Goal: Transaction & Acquisition: Purchase product/service

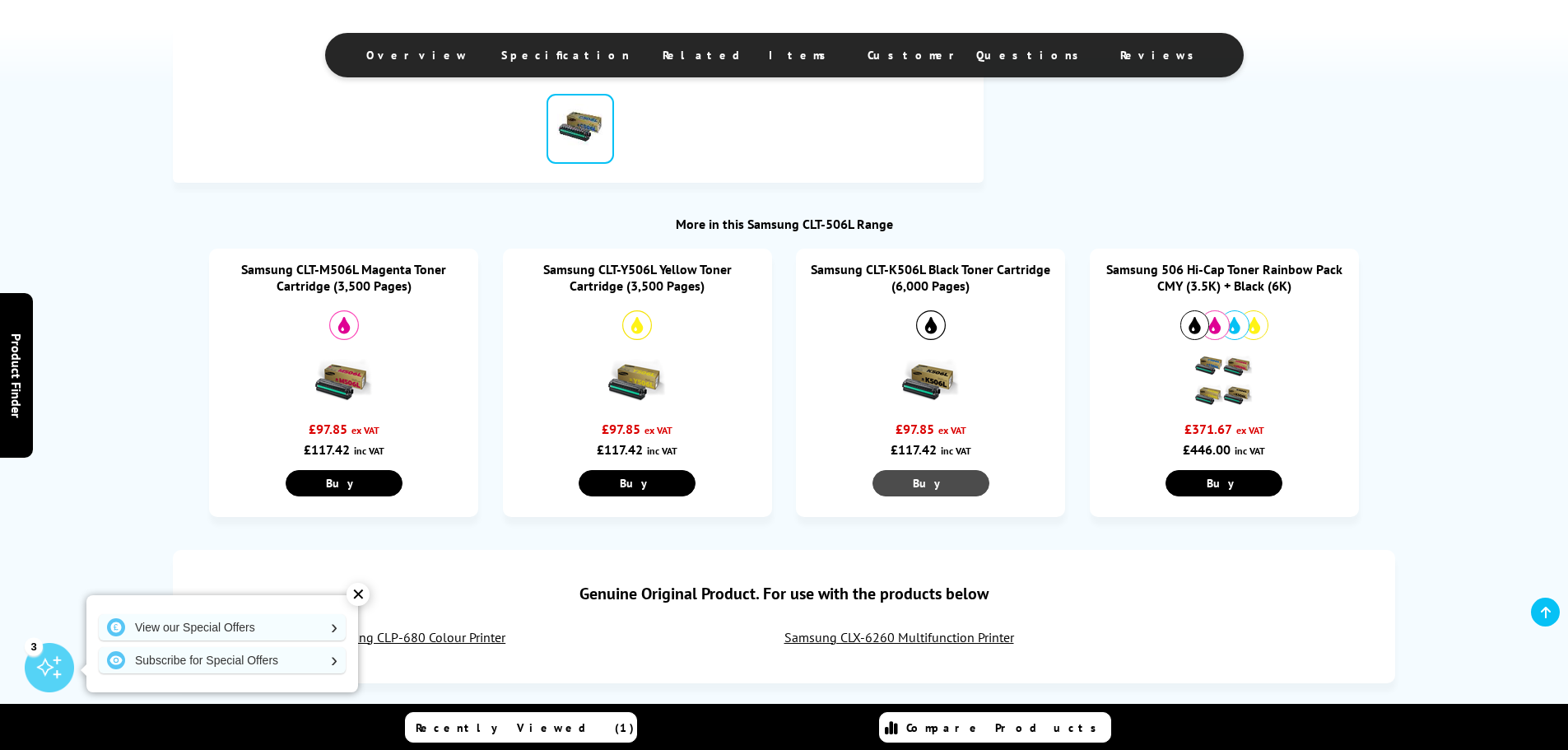
click at [952, 483] on link "Buy" at bounding box center [931, 482] width 117 height 26
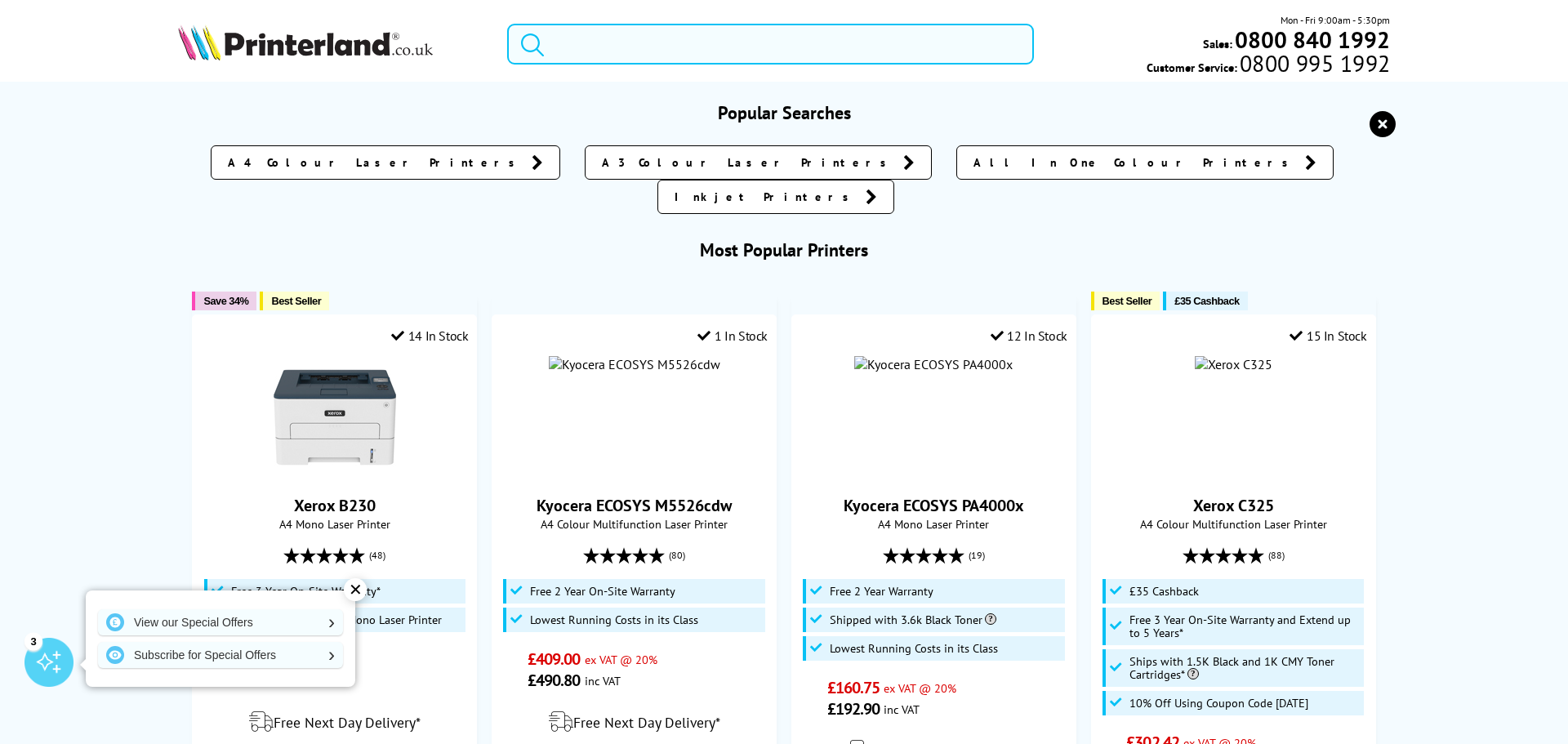
click at [637, 45] on input "search" at bounding box center [770, 43] width 526 height 41
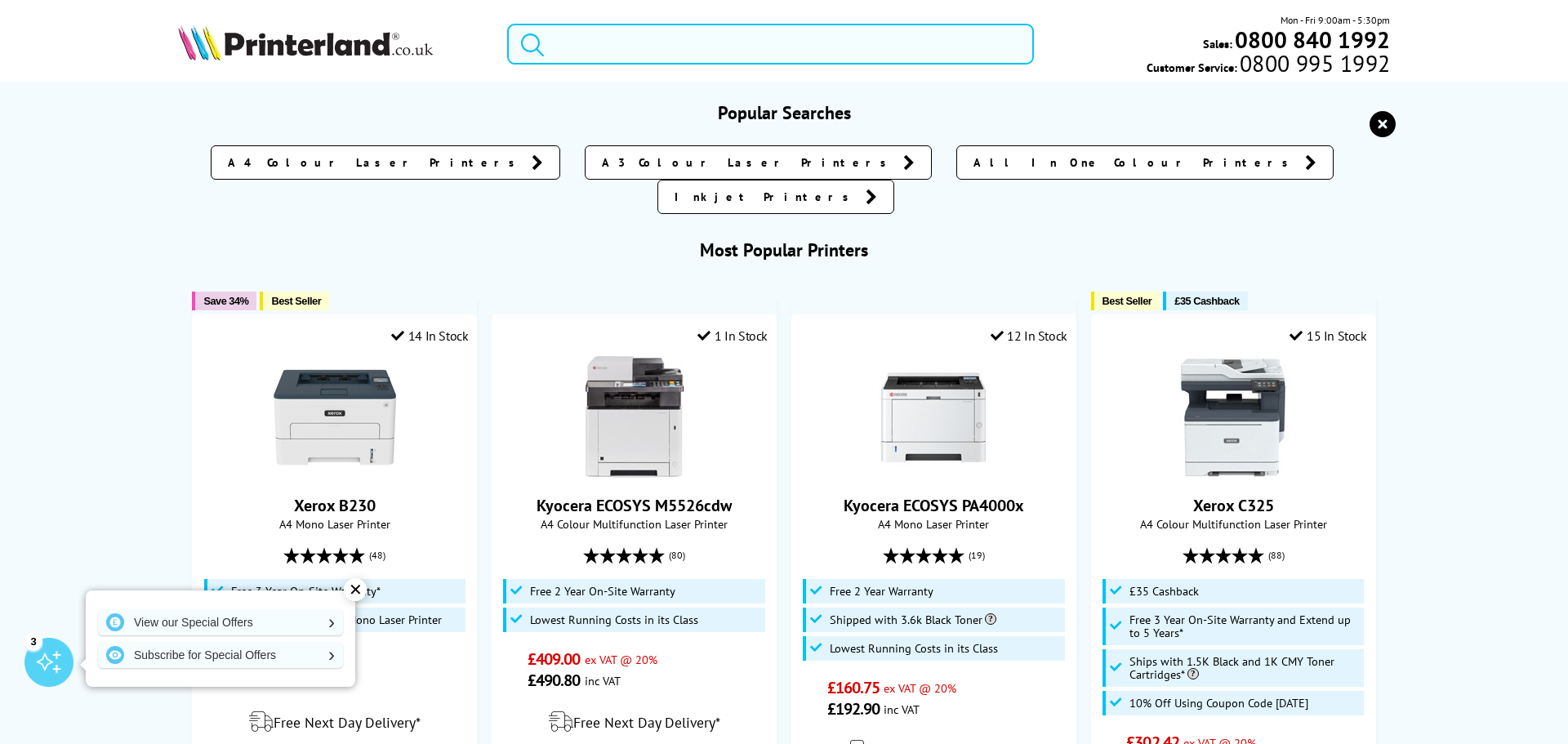
paste input "Compatible Samsung CLT-506L CMYK Toner MultiPack"
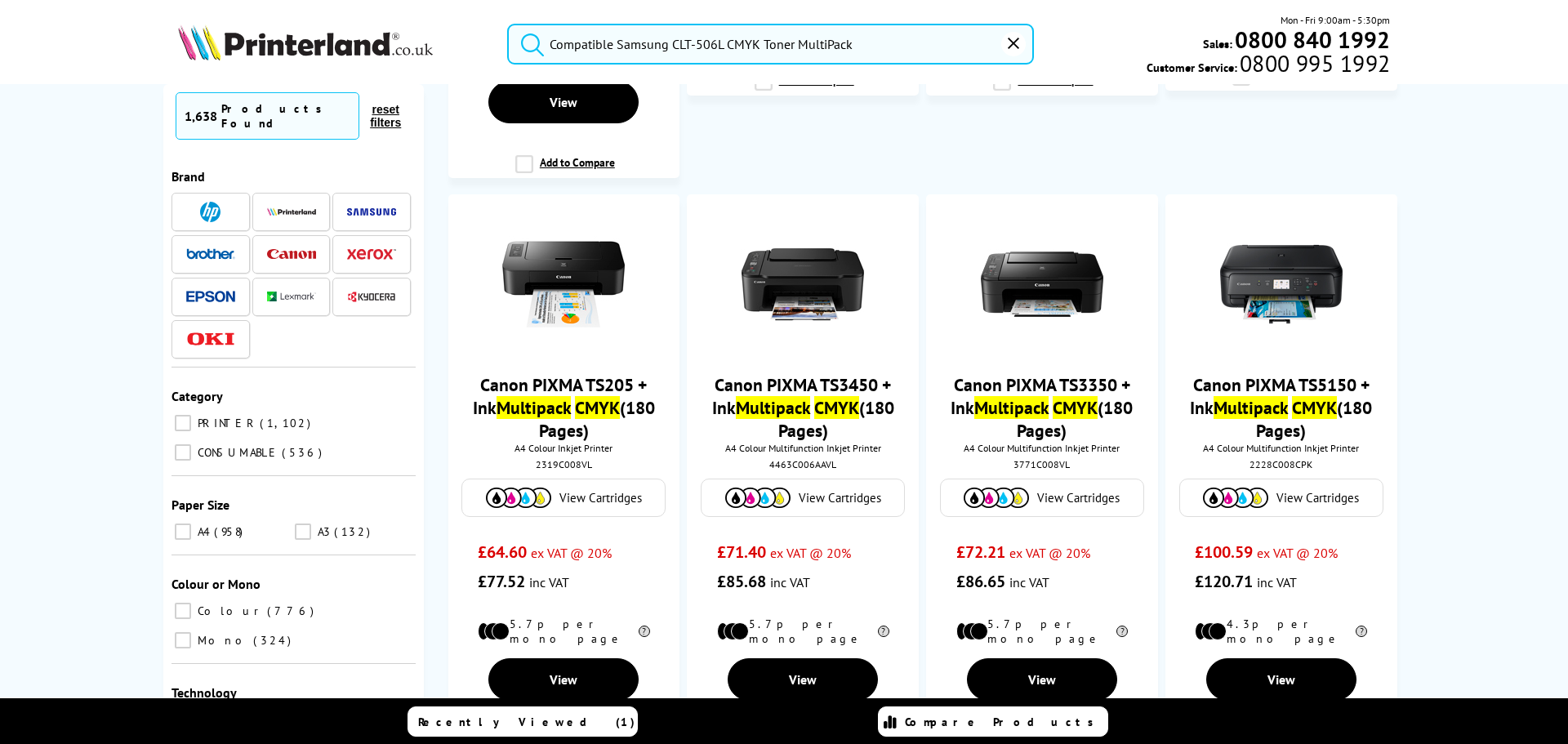
scroll to position [1469, 0]
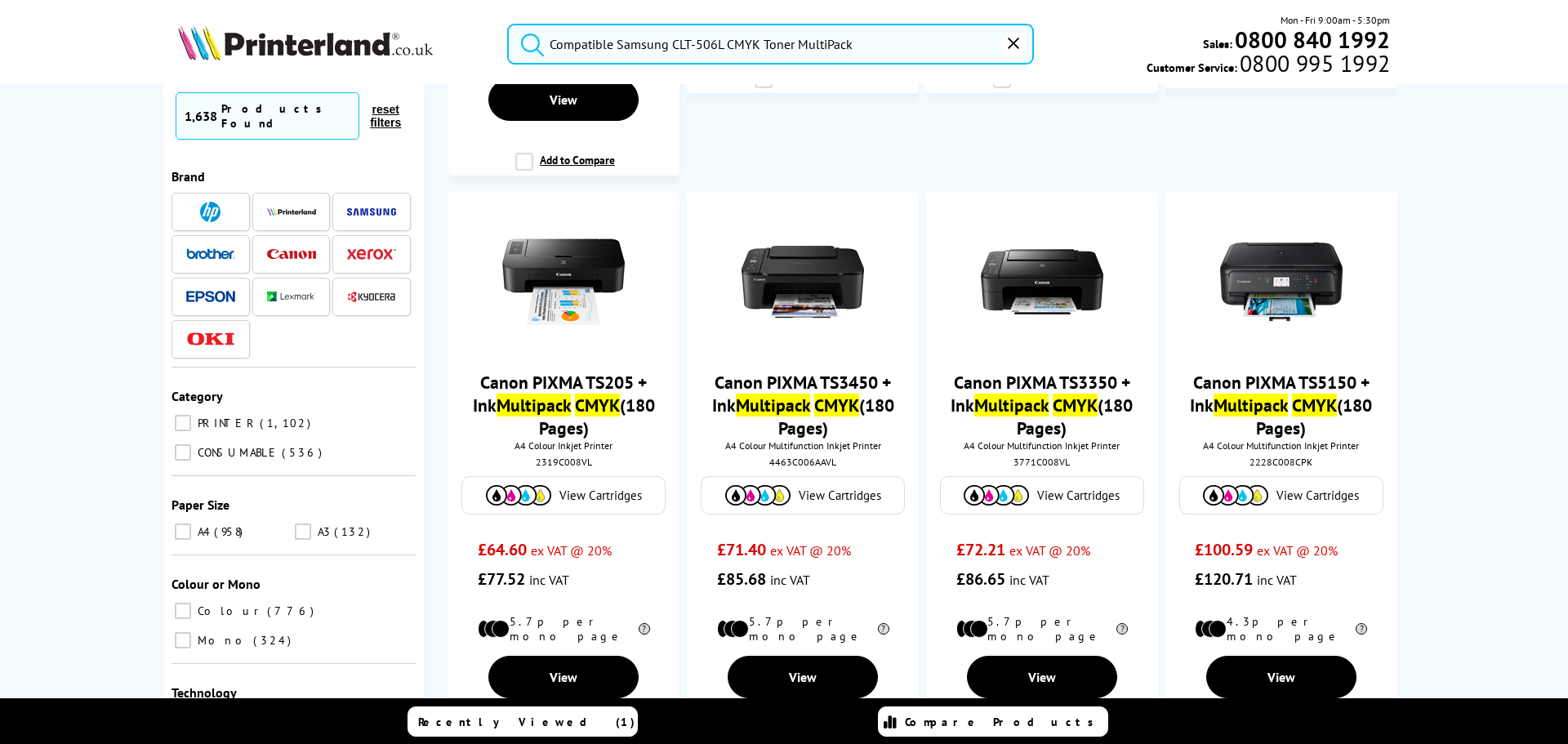
type input "Compatible Samsung CLT-506L CMYK Toner MultiPack"
click at [175, 444] on input "CONSUMABLE 536" at bounding box center [183, 452] width 16 height 16
checkbox input "true"
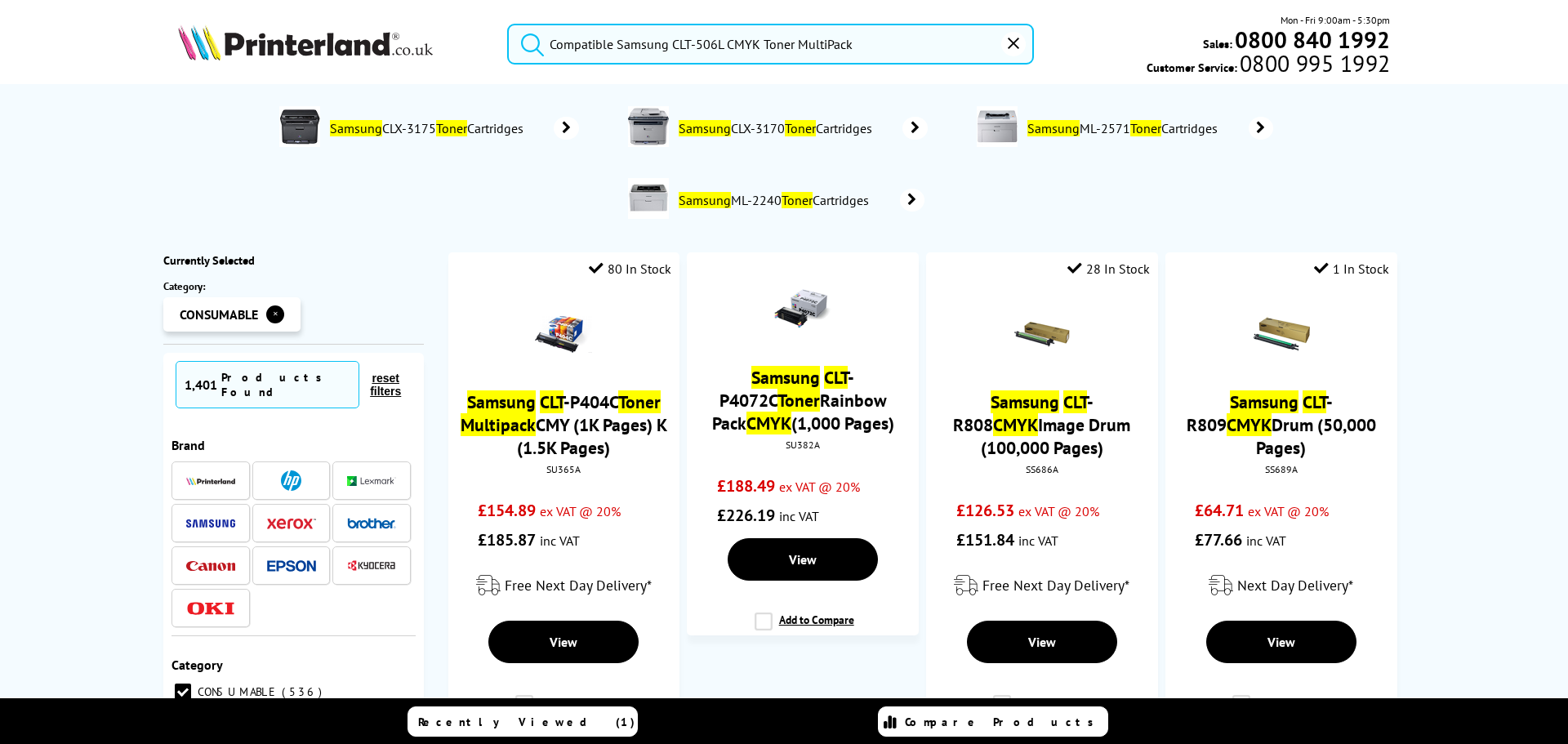
drag, startPoint x: 874, startPoint y: 51, endPoint x: 542, endPoint y: 47, distance: 332.0
click at [542, 47] on form "Compatible Samsung CLT-506L CMYK Toner MultiPack" at bounding box center [770, 43] width 526 height 41
paste input "P-CLT506BU"
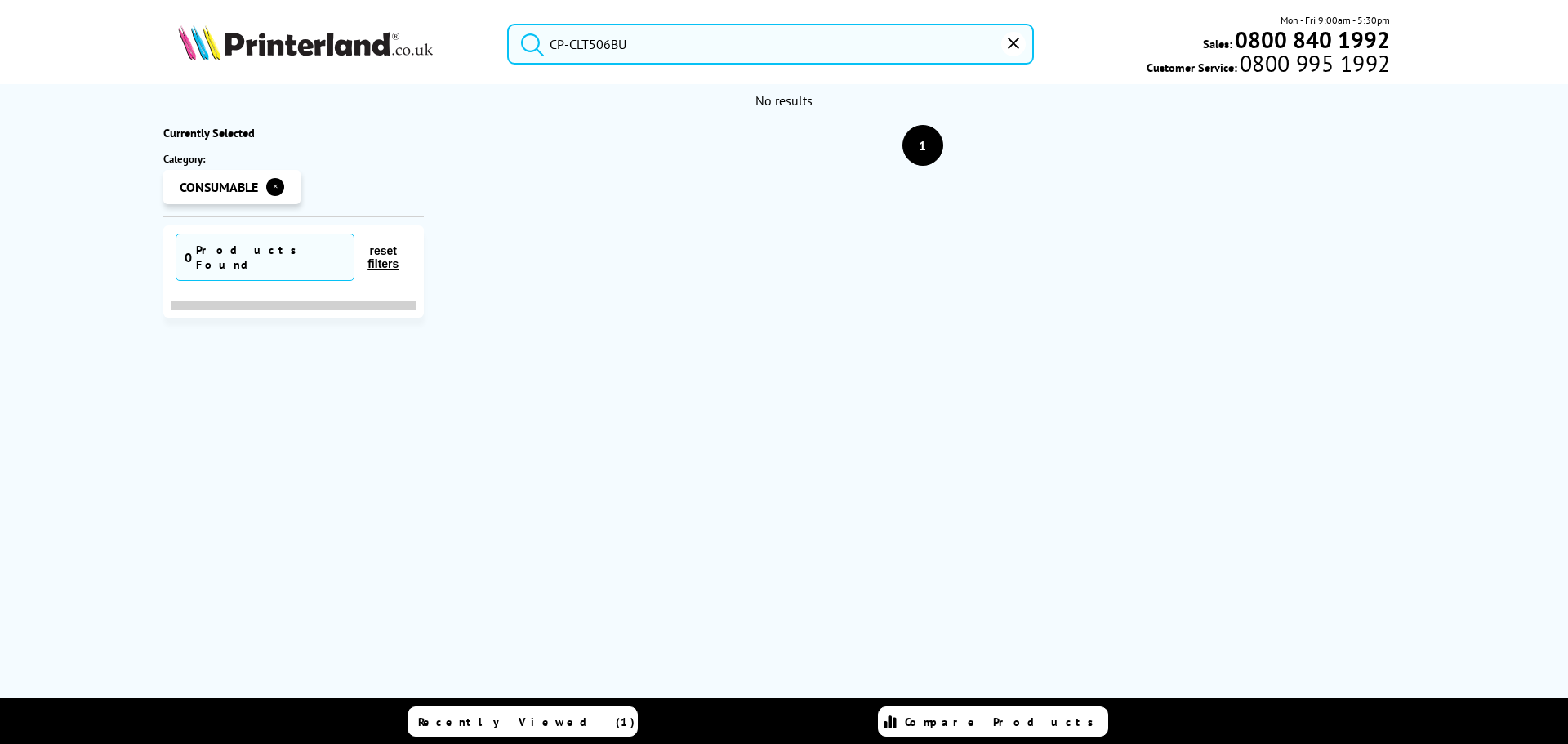
click at [670, 56] on input "CP-CLT506BU" at bounding box center [770, 43] width 526 height 41
click at [508, 23] on button "submit" at bounding box center [528, 41] width 41 height 36
click at [570, 42] on input "CP-CLT506BU" at bounding box center [770, 43] width 526 height 41
click at [508, 23] on button "submit" at bounding box center [528, 41] width 41 height 36
type input "Compatible Samsung CLT-506L CMYK Toner MultiPack"
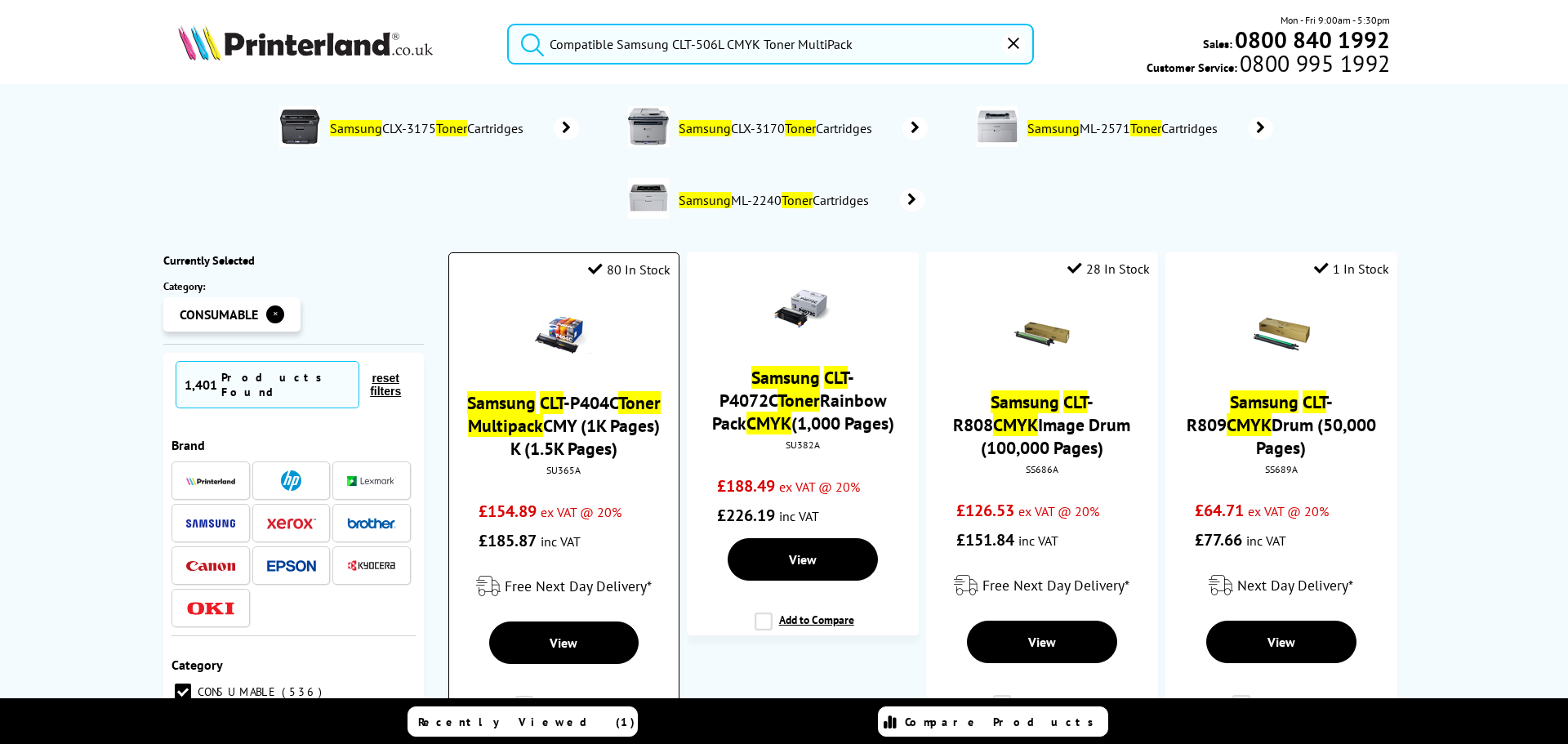
click at [535, 334] on img at bounding box center [563, 334] width 57 height 57
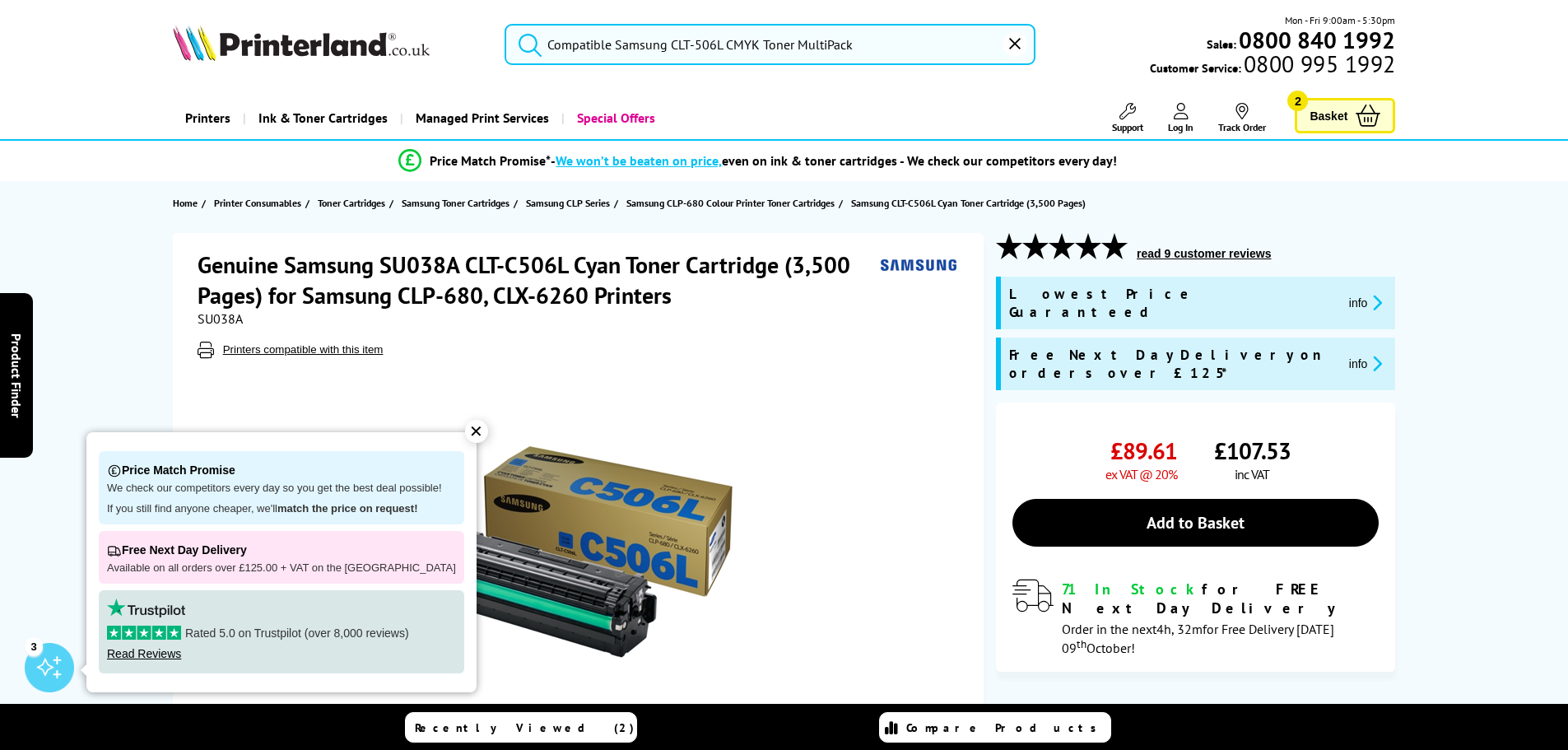
click at [1324, 116] on span "Basket" at bounding box center [1329, 115] width 38 height 22
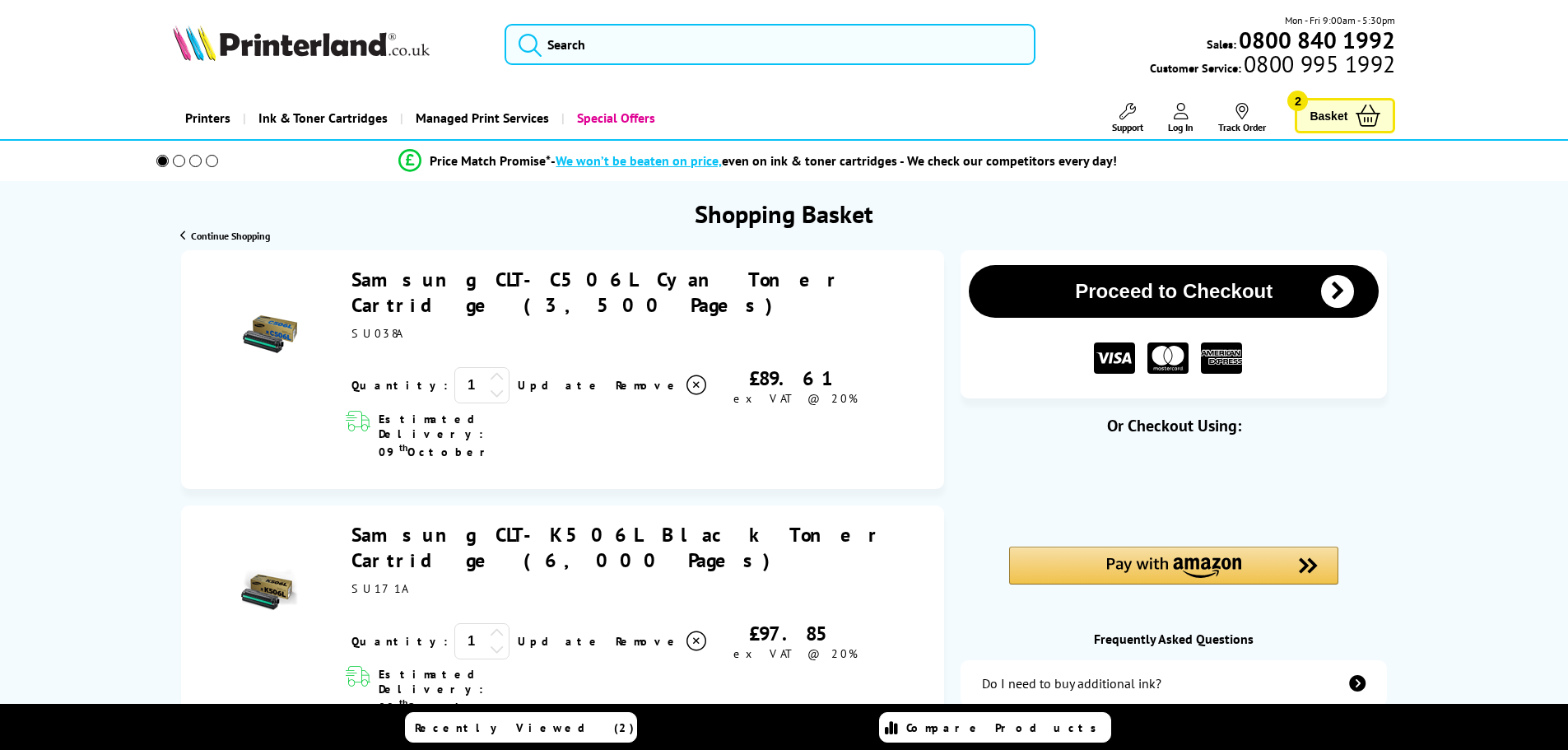
click at [616, 378] on span "Remove" at bounding box center [649, 385] width 65 height 15
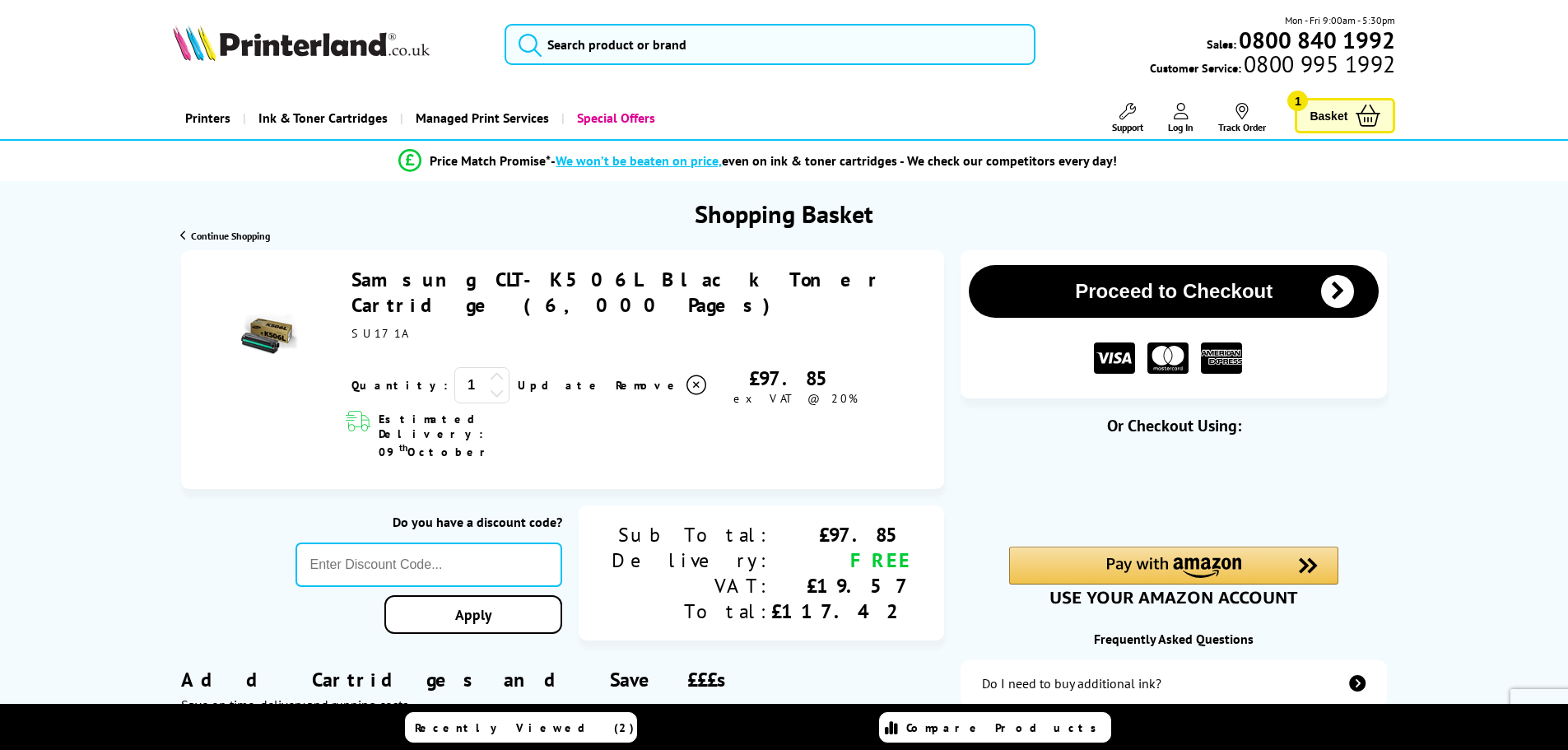
click at [616, 378] on span "Remove" at bounding box center [649, 385] width 65 height 15
